Goal: Task Accomplishment & Management: Manage account settings

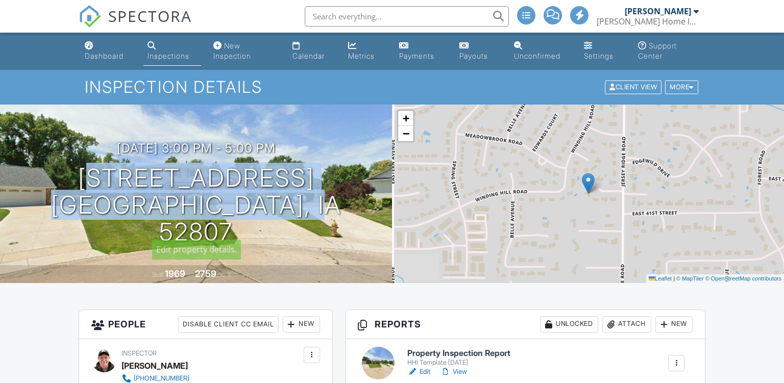
click at [54, 191] on div "08/28/2025 3:00 pm - 5:00 pm 2303 Wynnewood Ct Davenport, IA 52807" at bounding box center [196, 193] width 392 height 104
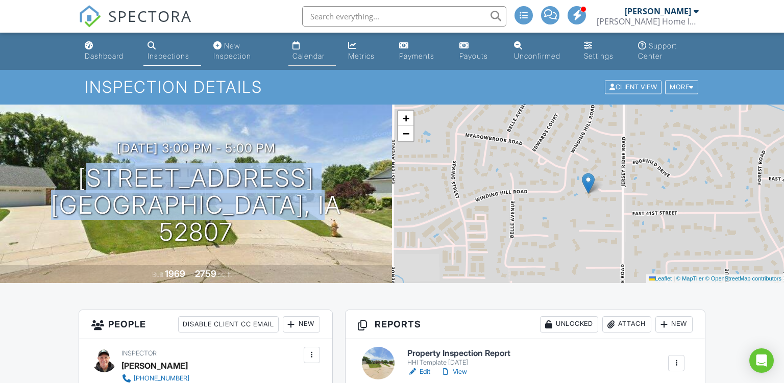
click at [300, 50] on link "Calendar" at bounding box center [311, 51] width 47 height 29
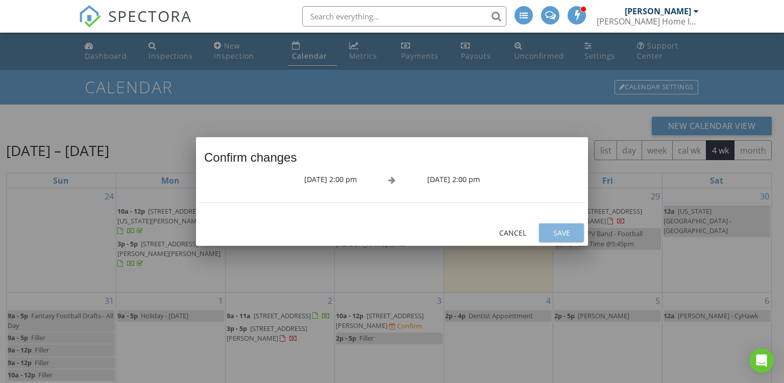
click at [567, 242] on button "Save" at bounding box center [561, 233] width 45 height 18
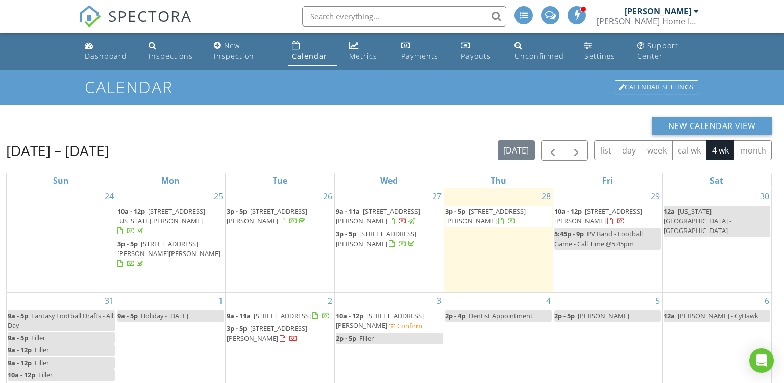
click at [699, 19] on link "Jim Hanson Hanson Home Inspections" at bounding box center [649, 16] width 105 height 33
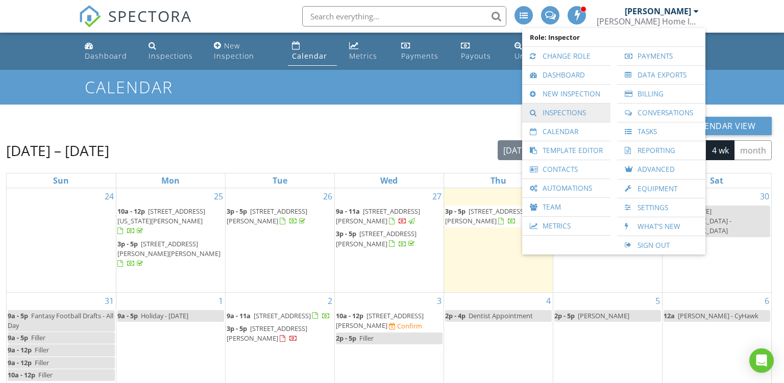
click at [548, 110] on link "Inspections" at bounding box center [566, 113] width 78 height 18
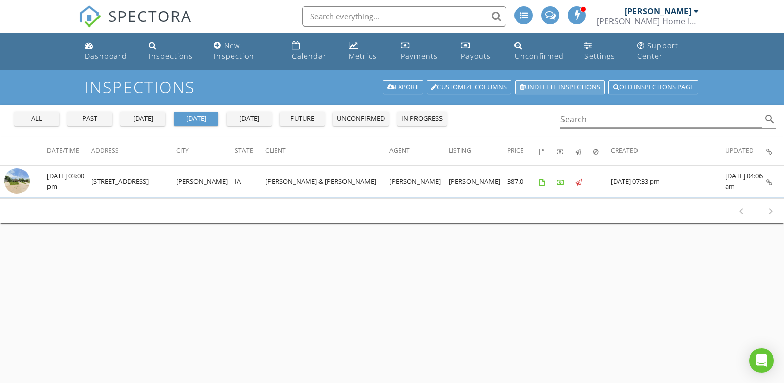
click at [564, 90] on link "Undelete inspections" at bounding box center [560, 87] width 90 height 14
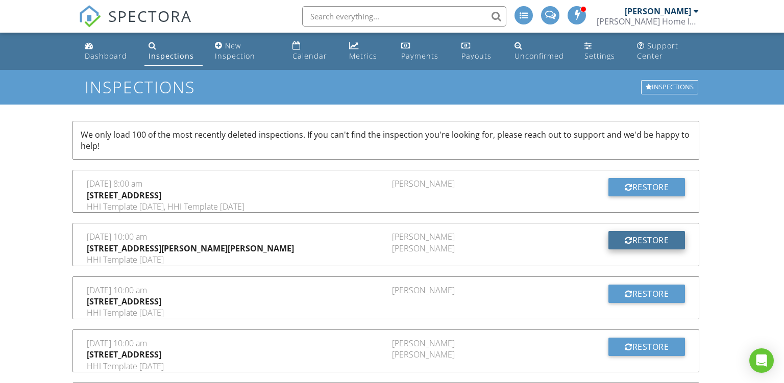
click at [628, 240] on div at bounding box center [629, 240] width 8 height 8
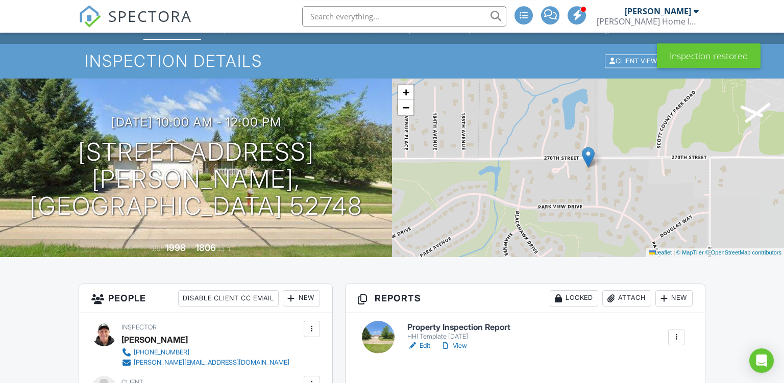
scroll to position [6, 0]
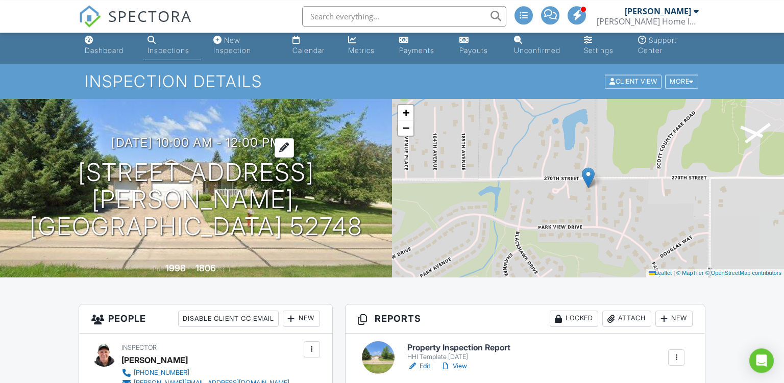
click at [271, 150] on h3 "08/20/2025 10:00 am - 12:00 pm" at bounding box center [196, 143] width 170 height 14
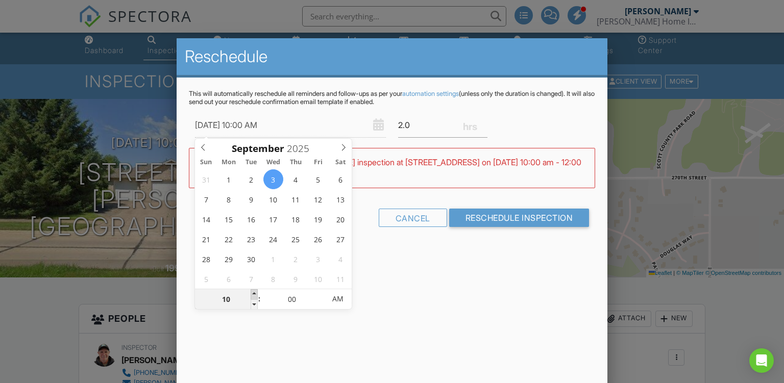
type input "09/03/2025 11:00 AM"
type input "11"
click at [254, 294] on span at bounding box center [254, 294] width 7 height 10
type input "09/03/2025 12:00 PM"
type input "12"
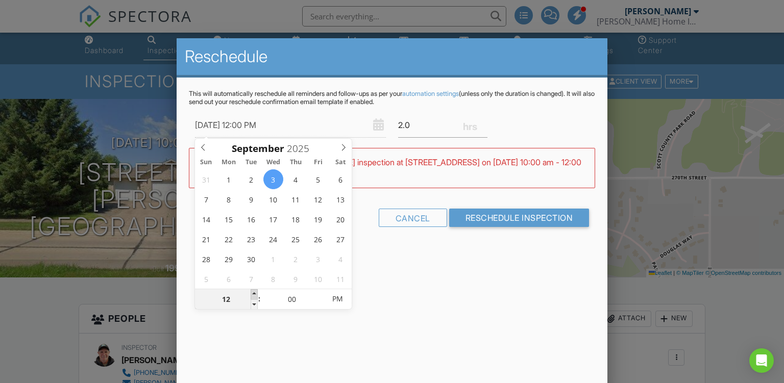
click at [254, 294] on span at bounding box center [254, 294] width 7 height 10
type input "09/03/2025 1:00 PM"
type input "01"
click at [254, 294] on span at bounding box center [254, 294] width 7 height 10
type input "09/03/2025 2:00 PM"
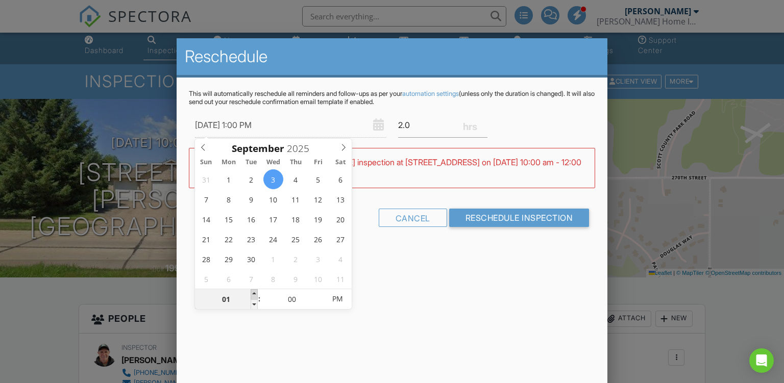
type input "02"
click at [254, 294] on span at bounding box center [254, 294] width 7 height 10
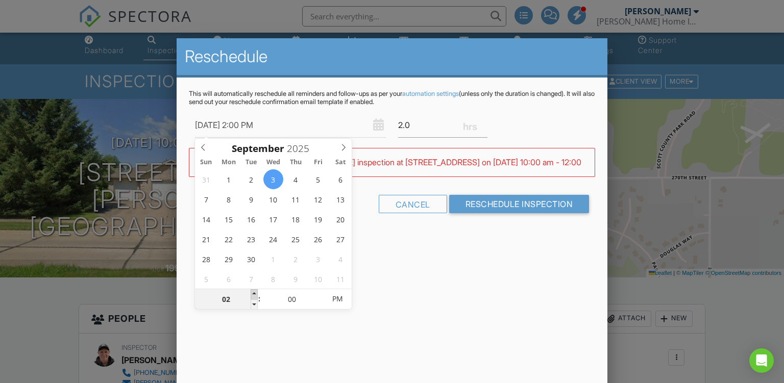
type input "[DATE] 3:00 PM"
type input "03"
click at [254, 294] on span at bounding box center [254, 294] width 7 height 10
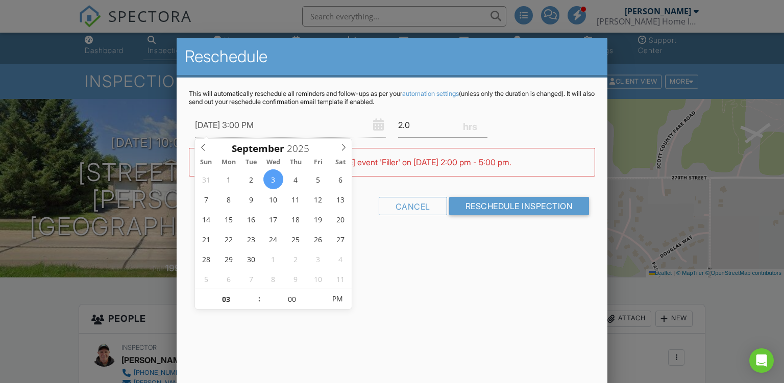
click at [422, 253] on div "Reschedule This will automatically reschedule all reminders and follow-ups as p…" at bounding box center [392, 216] width 431 height 357
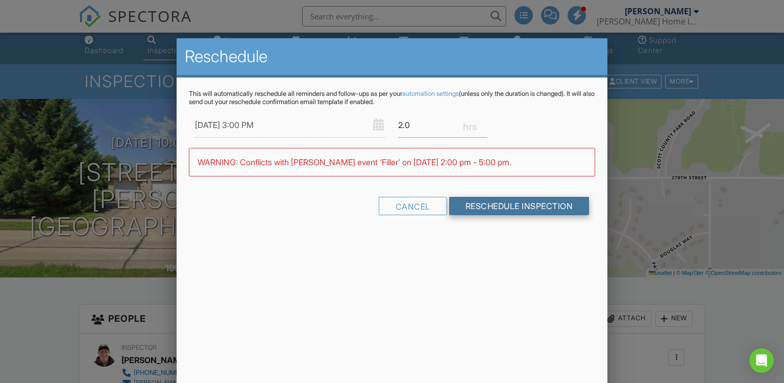
click at [510, 207] on input "Reschedule Inspection" at bounding box center [519, 206] width 140 height 18
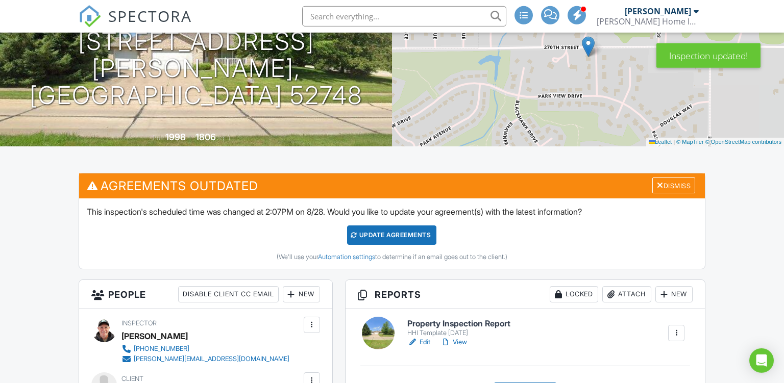
scroll to position [165, 0]
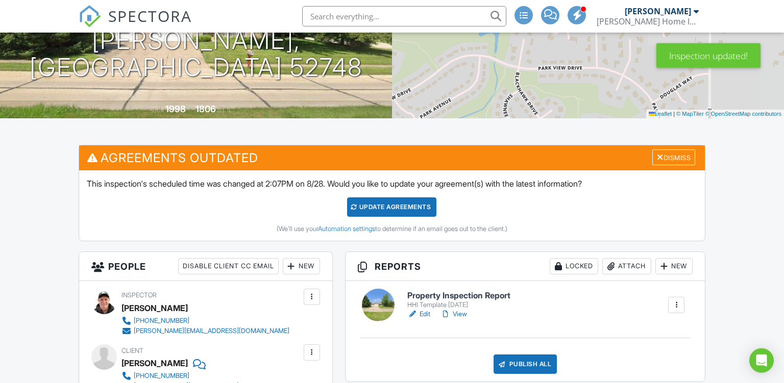
click at [360, 205] on div "Update Agreements" at bounding box center [391, 207] width 89 height 19
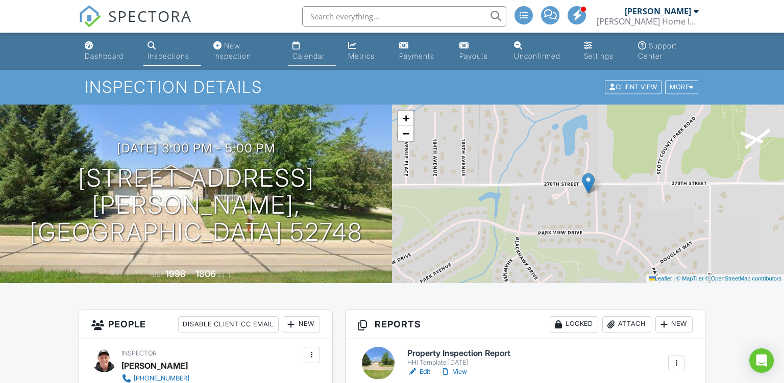
click at [309, 58] on div "Calendar" at bounding box center [309, 56] width 32 height 9
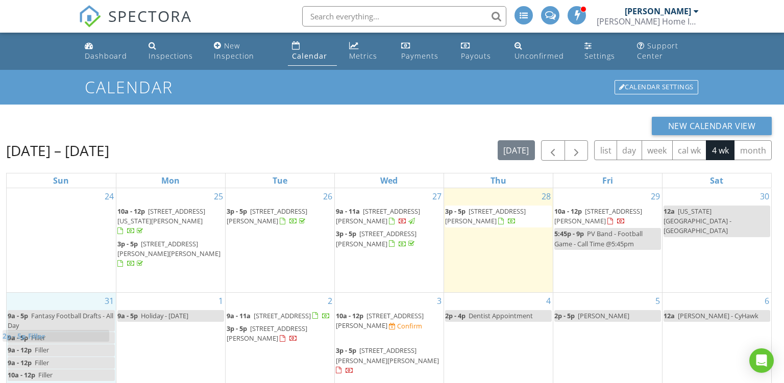
click at [32, 333] on body "SPECTORA Jim Hanson Hanson Home Inspections Role: Inspector Change Role Dashboa…" at bounding box center [392, 265] width 784 height 530
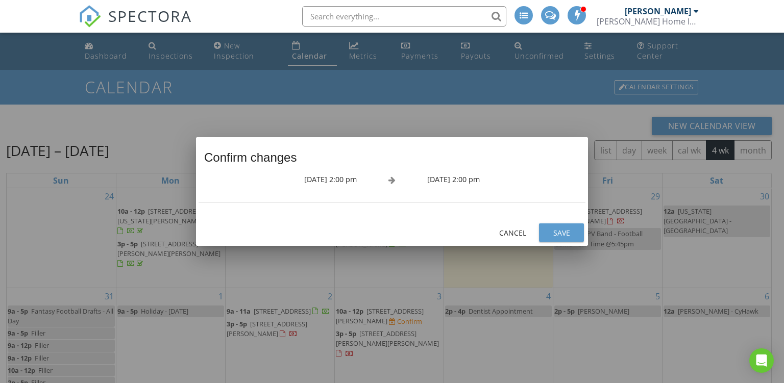
click at [557, 233] on div "Save" at bounding box center [561, 233] width 29 height 11
